Goal: Task Accomplishment & Management: Manage account settings

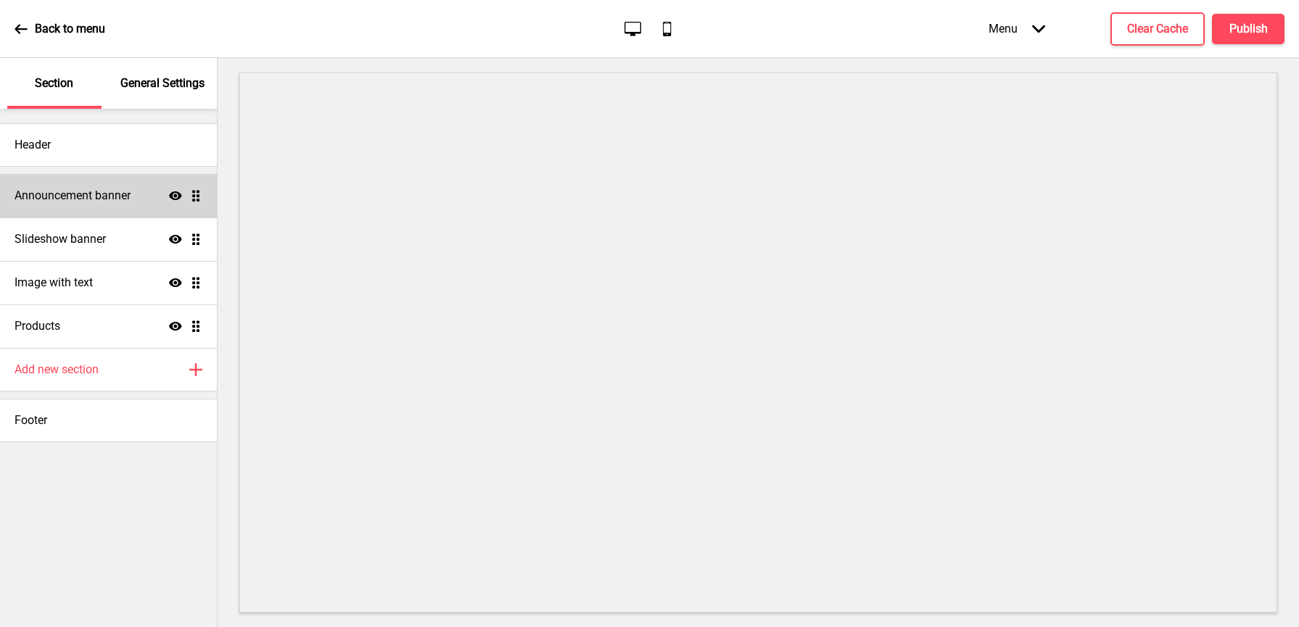
click at [114, 205] on div "Announcement banner Show Drag" at bounding box center [108, 196] width 217 height 44
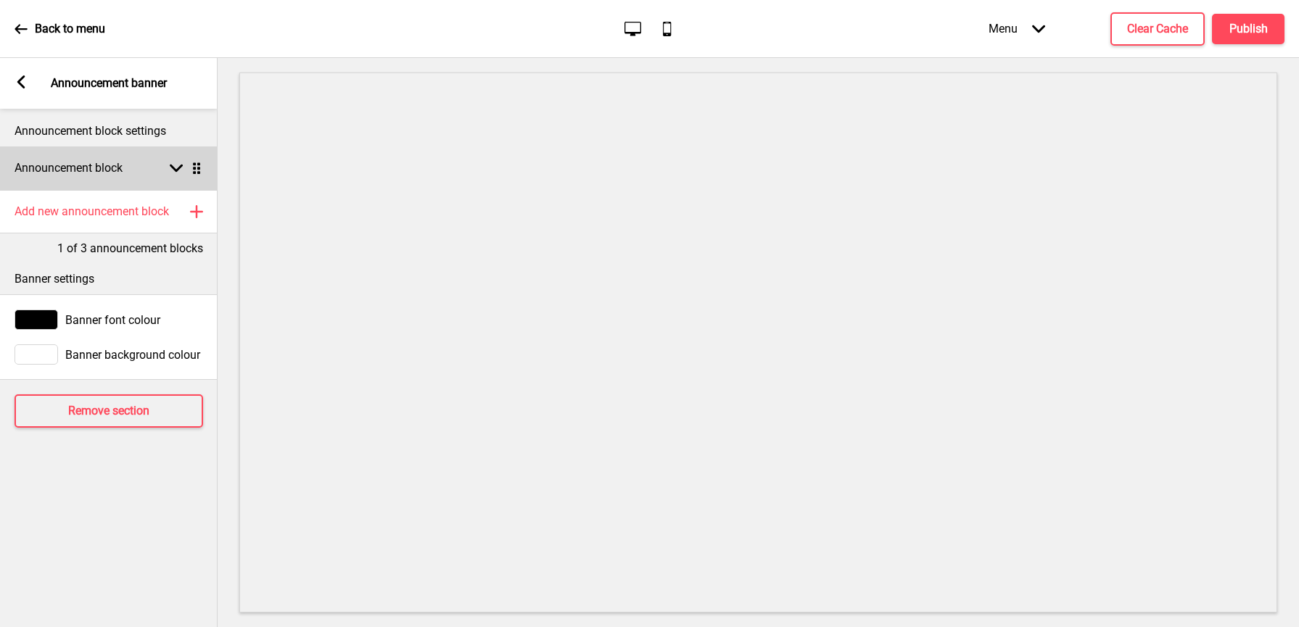
click at [125, 175] on div "Announcement block Arrow down Drag" at bounding box center [109, 168] width 218 height 44
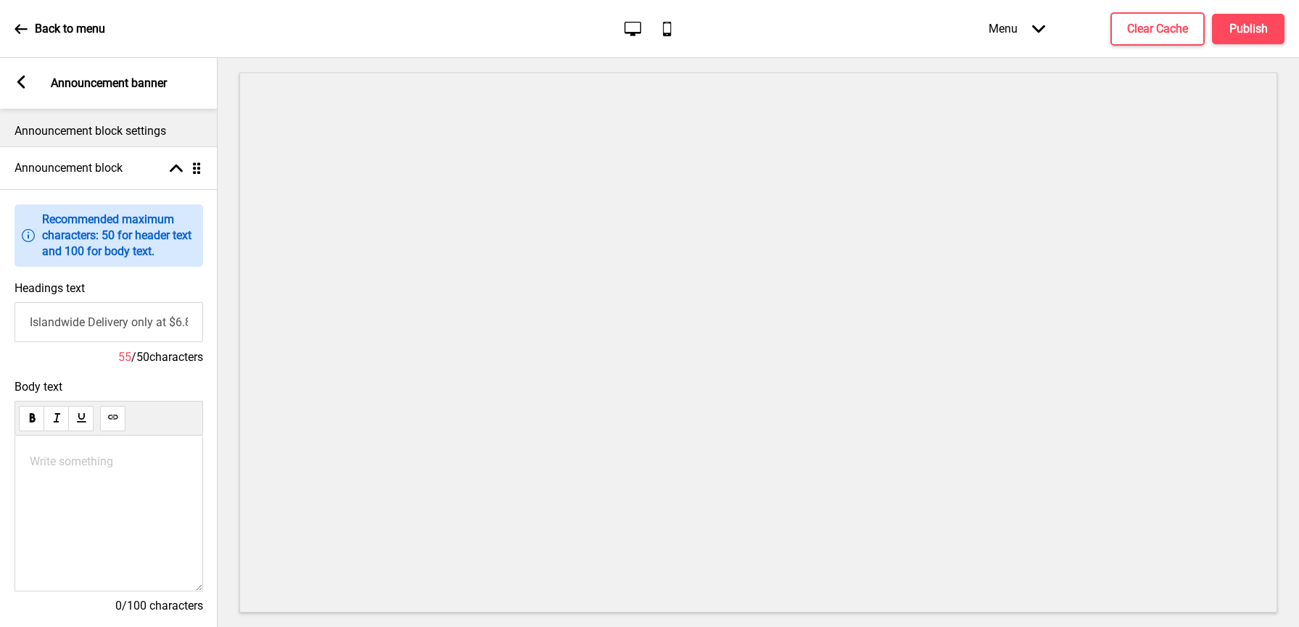
click at [133, 324] on input "Islandwide Delivery only at $6.80 and Pick Up Available" at bounding box center [109, 322] width 189 height 40
drag, startPoint x: 140, startPoint y: 326, endPoint x: 73, endPoint y: 327, distance: 67.4
click at [72, 327] on input "Islandwide Delivery only at $6.80 and Pick Up Available" at bounding box center [108, 322] width 189 height 40
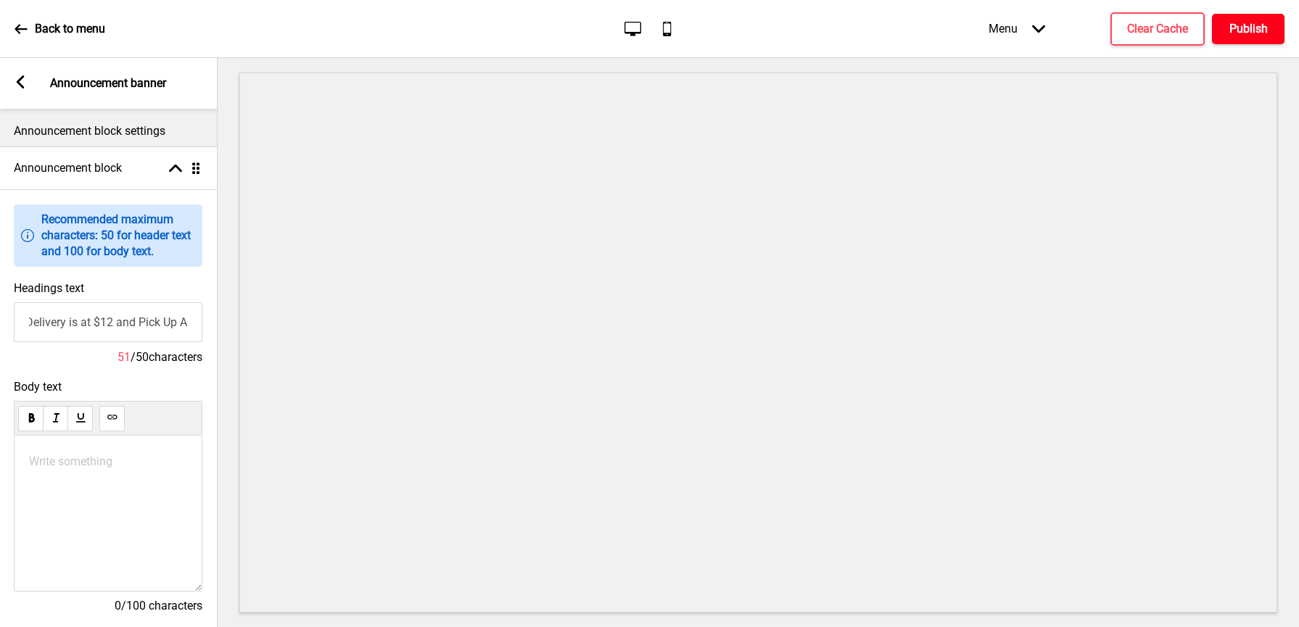
type input "Islandwide Delivery is at $12 and Pick Up Available"
click at [1231, 28] on h4 "Publish" at bounding box center [1248, 29] width 38 height 16
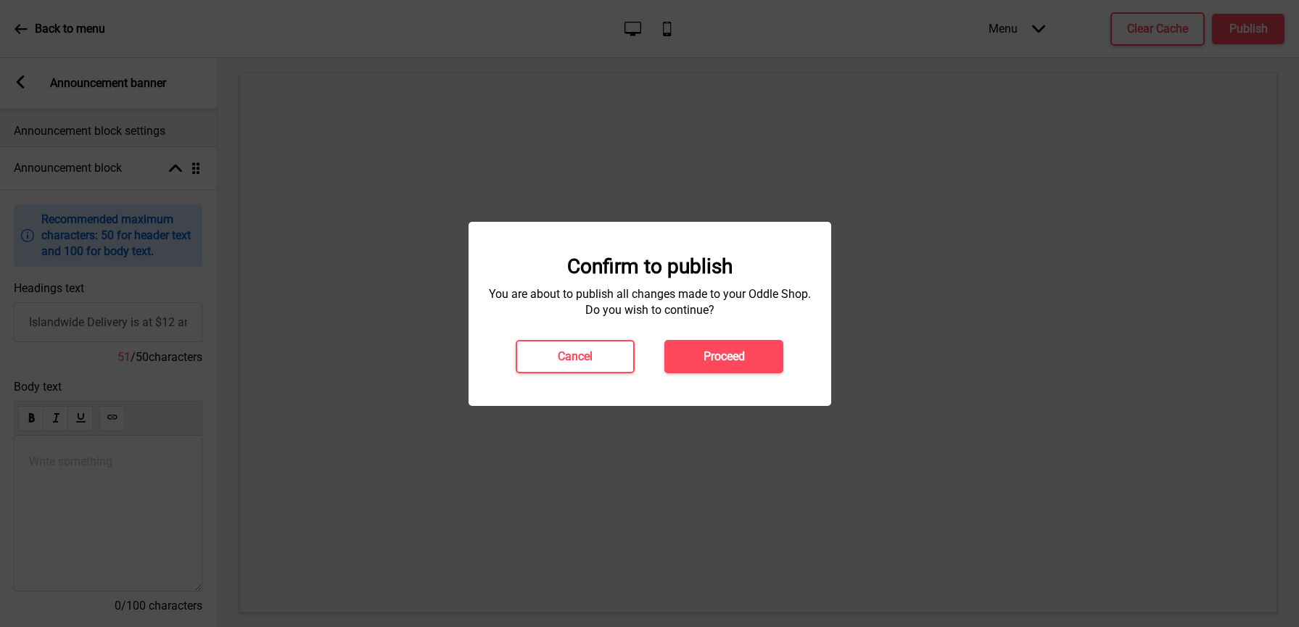
click at [690, 365] on button "Proceed" at bounding box center [723, 356] width 119 height 33
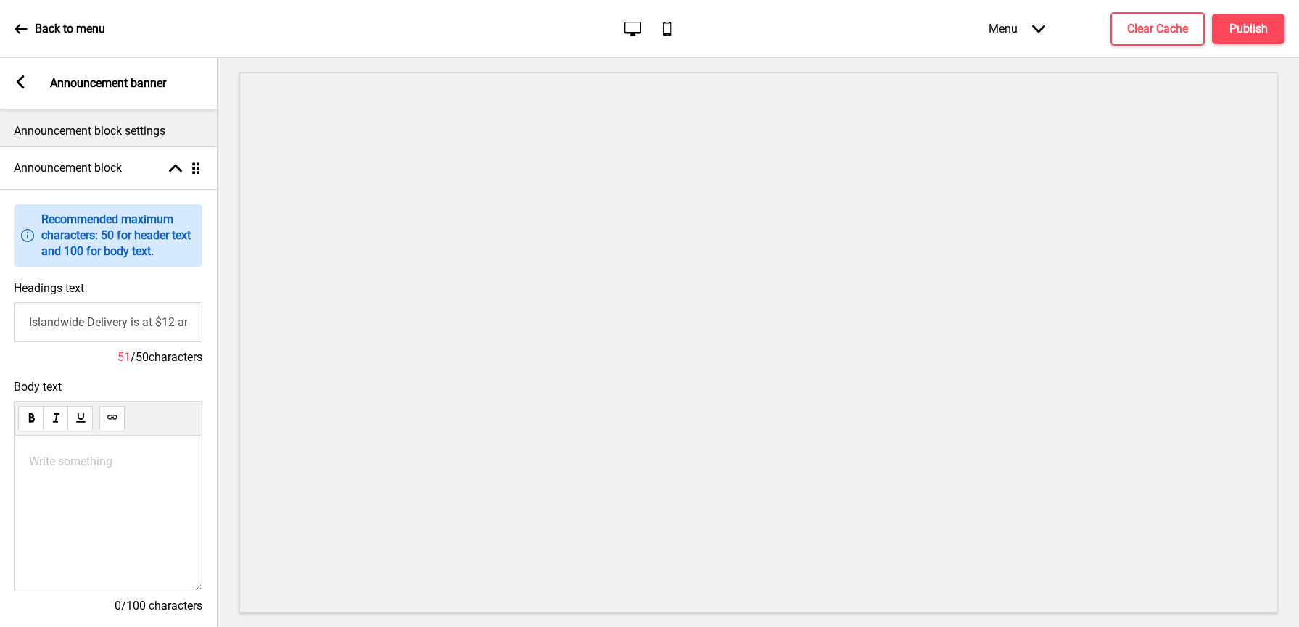
click at [19, 27] on icon at bounding box center [21, 28] width 13 height 13
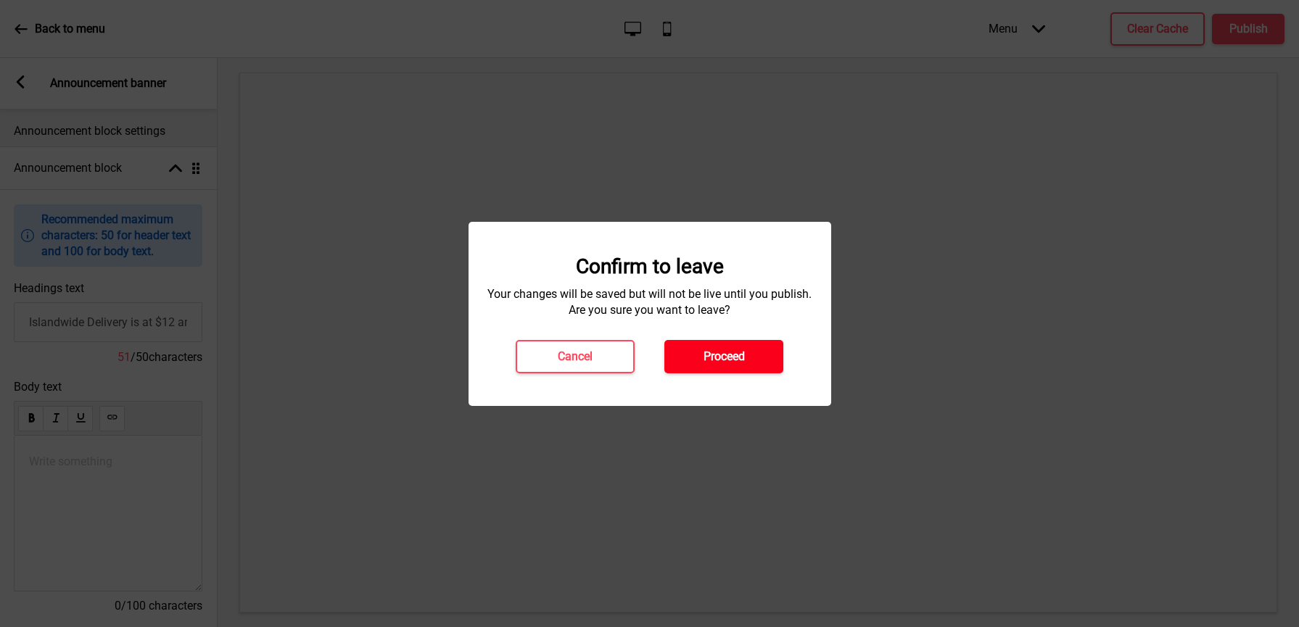
click at [687, 343] on button "Proceed" at bounding box center [723, 356] width 119 height 33
